Goal: Transaction & Acquisition: Purchase product/service

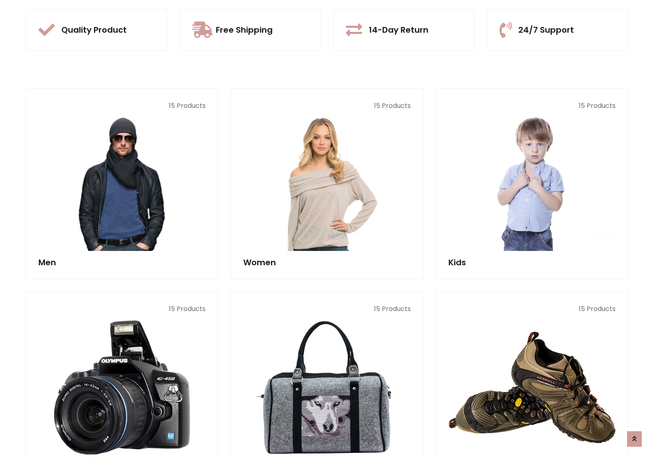
scroll to position [770, 0]
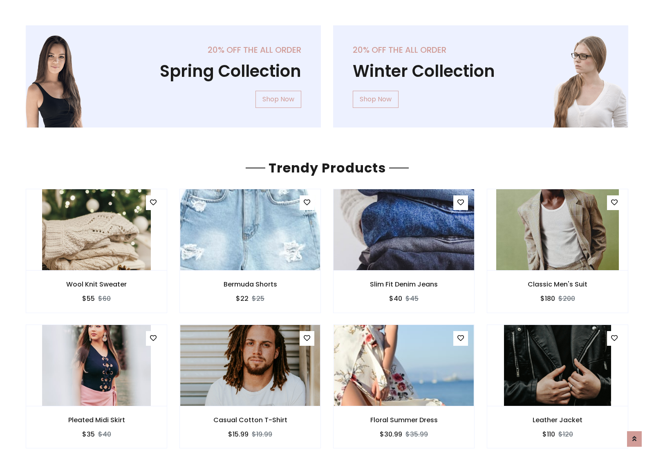
click at [404, 229] on img at bounding box center [404, 230] width 168 height 196
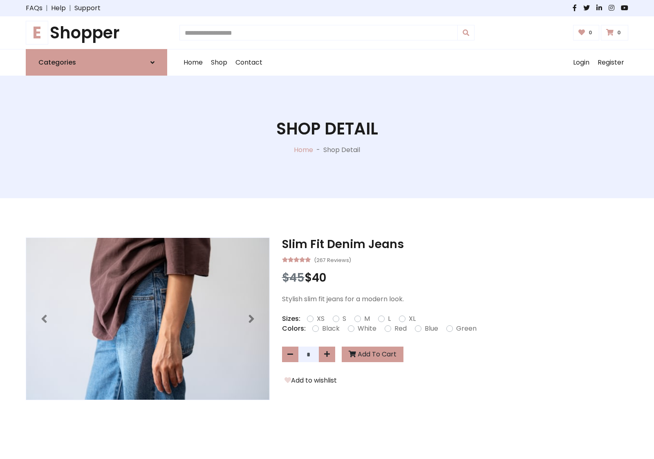
click at [96, 33] on h1 "E Shopper" at bounding box center [96, 33] width 141 height 20
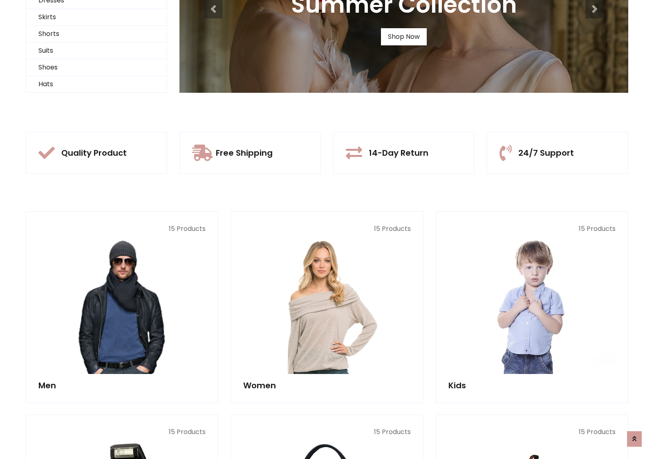
scroll to position [79, 0]
